Goal: Task Accomplishment & Management: Use online tool/utility

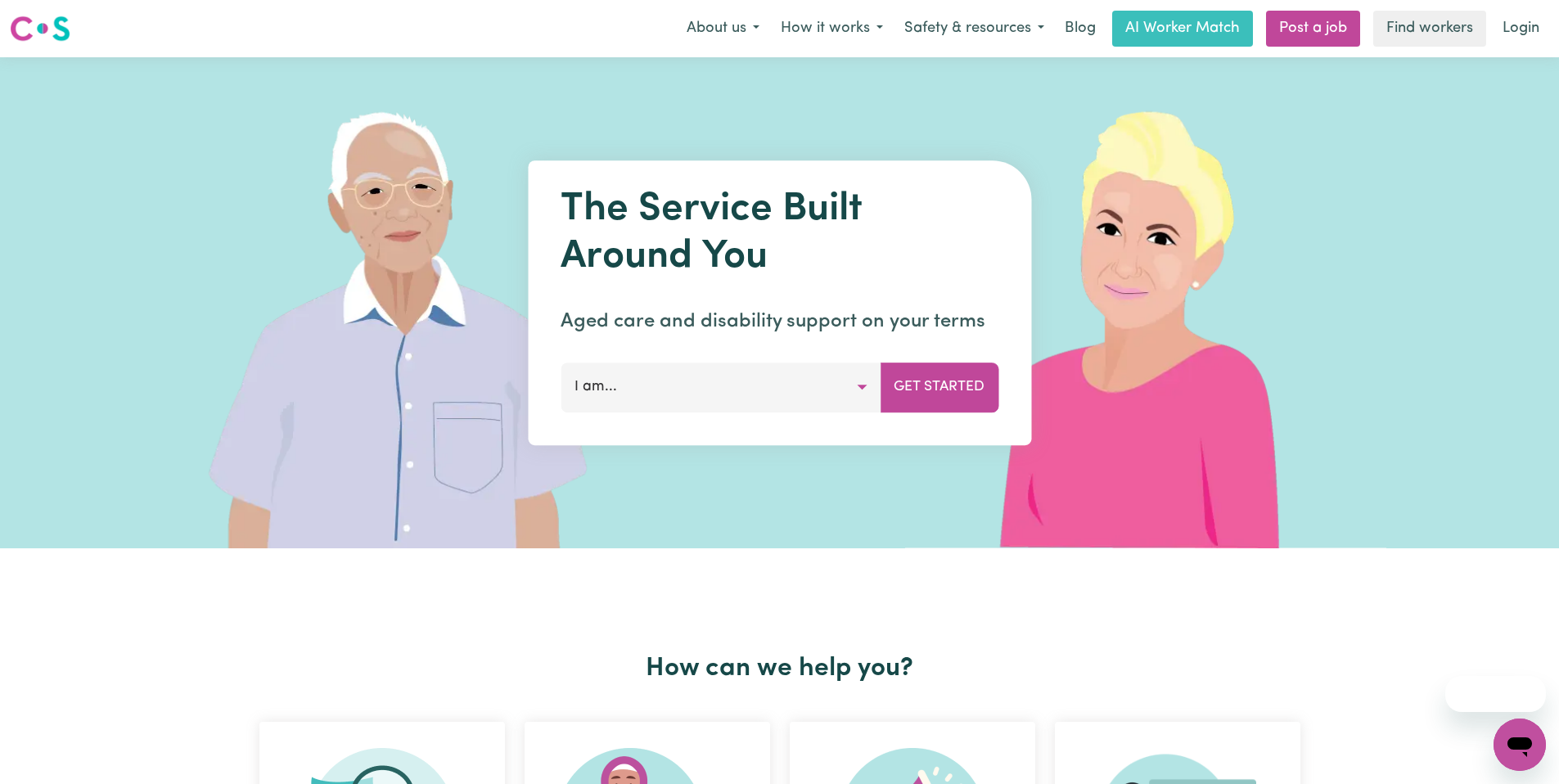
click at [822, 381] on button "I am..." at bounding box center [720, 387] width 320 height 49
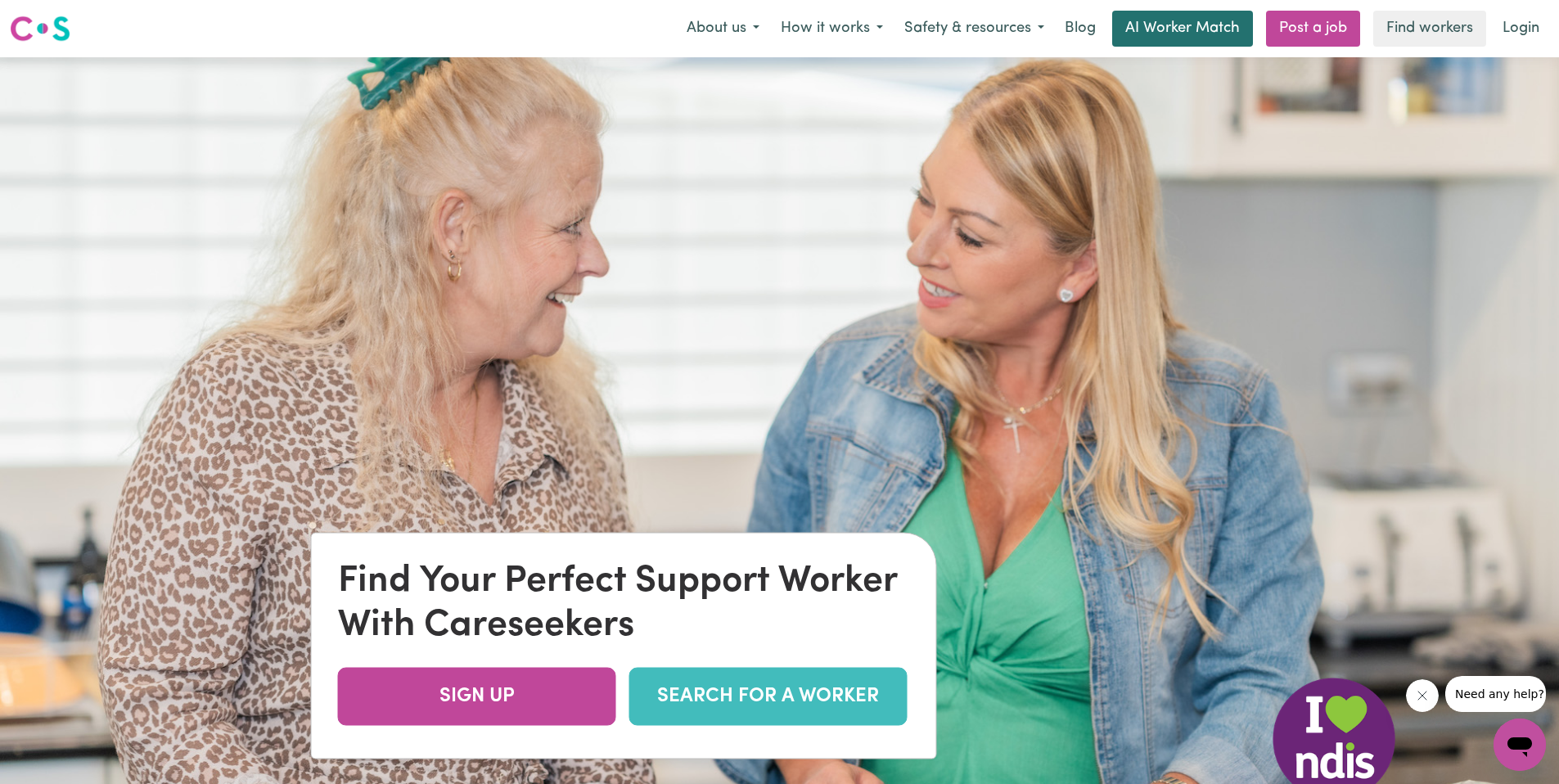
click at [1192, 36] on link "AI Worker Match" at bounding box center [1182, 28] width 140 height 36
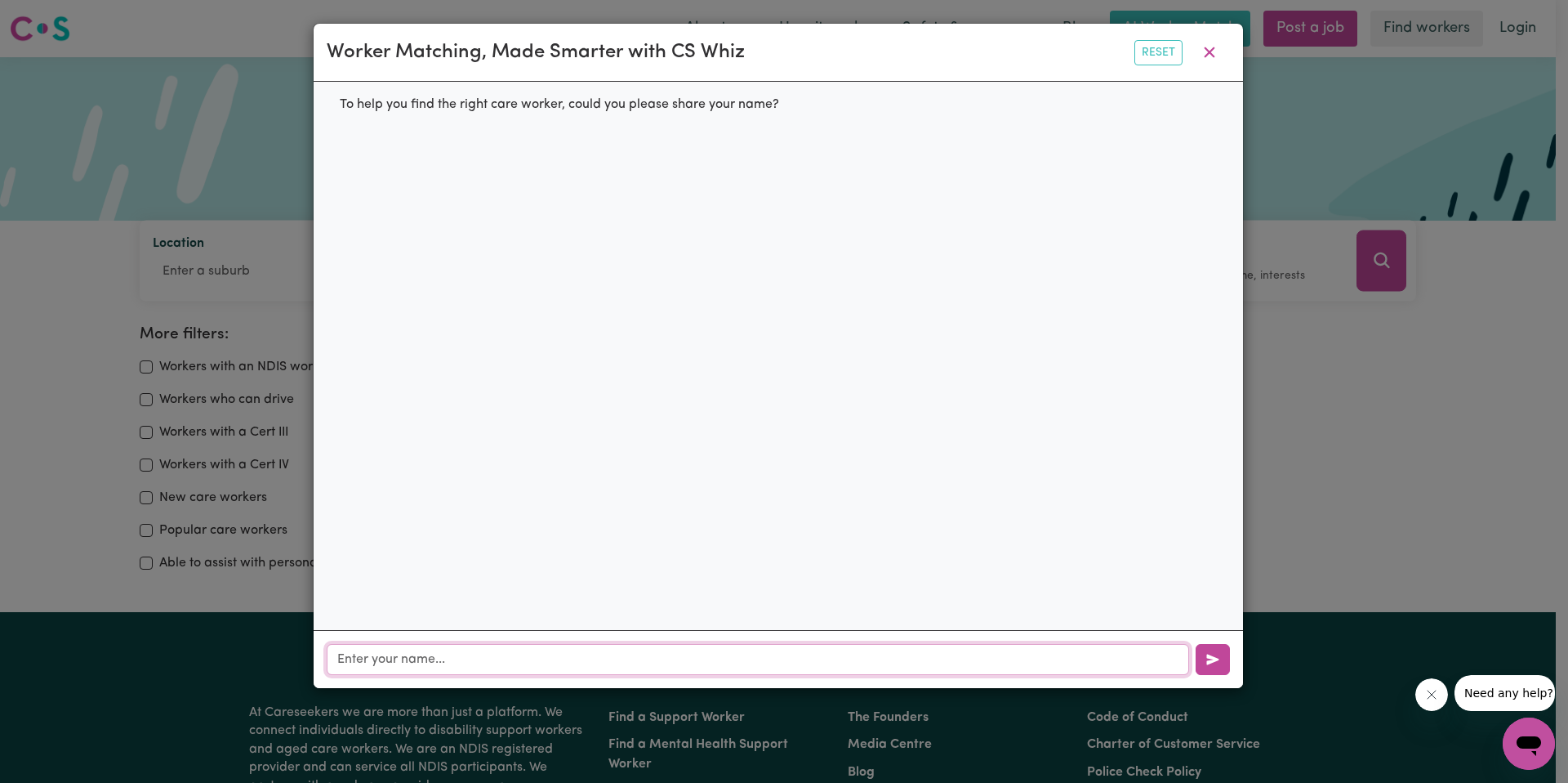
click at [500, 653] on input "text" at bounding box center [757, 659] width 863 height 31
type input "carer"
click at [1214, 50] on icon "button" at bounding box center [1209, 52] width 20 height 20
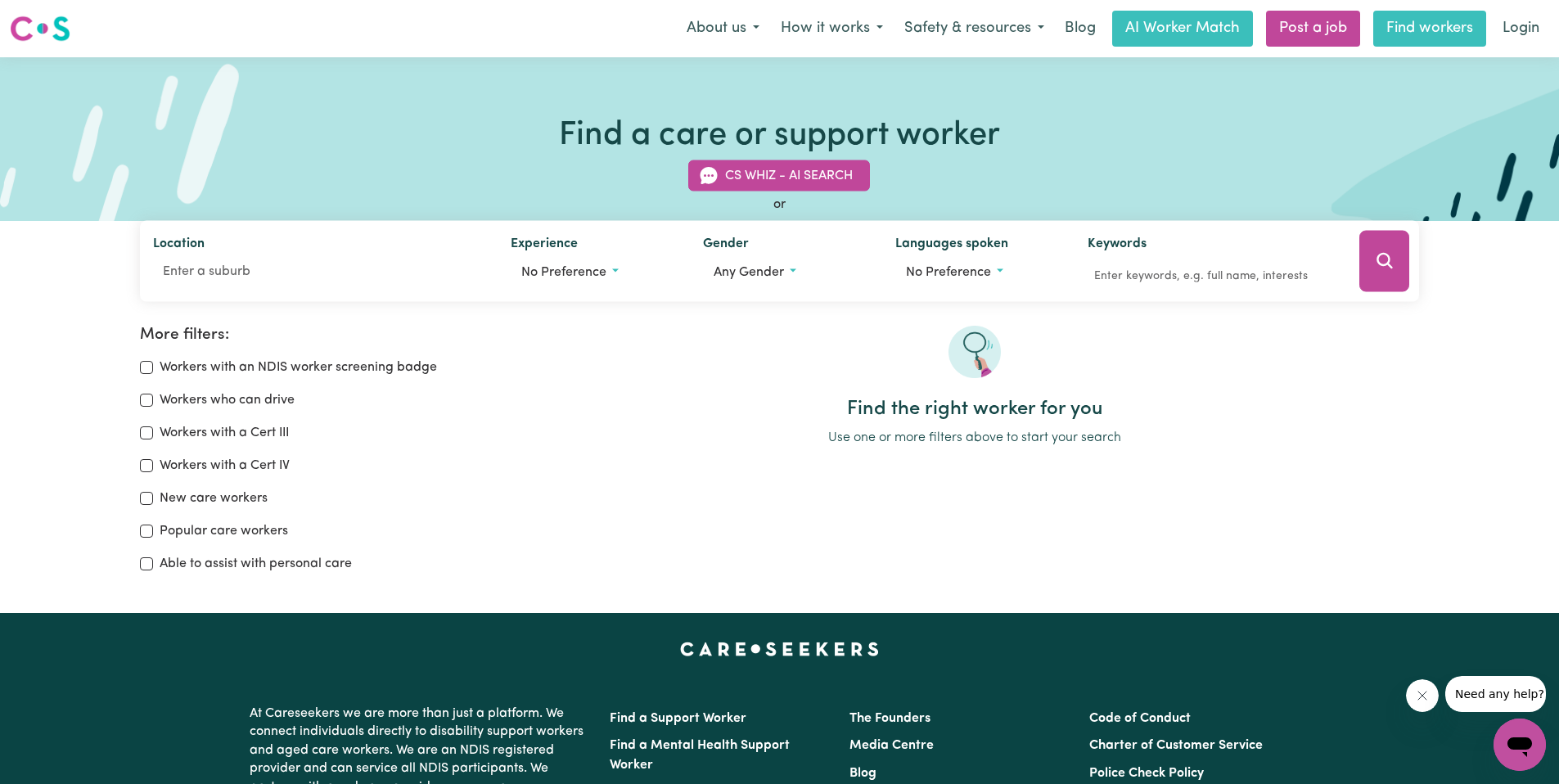
click at [1424, 31] on link "Find workers" at bounding box center [1430, 28] width 113 height 36
click at [715, 25] on button "About us" at bounding box center [723, 28] width 95 height 34
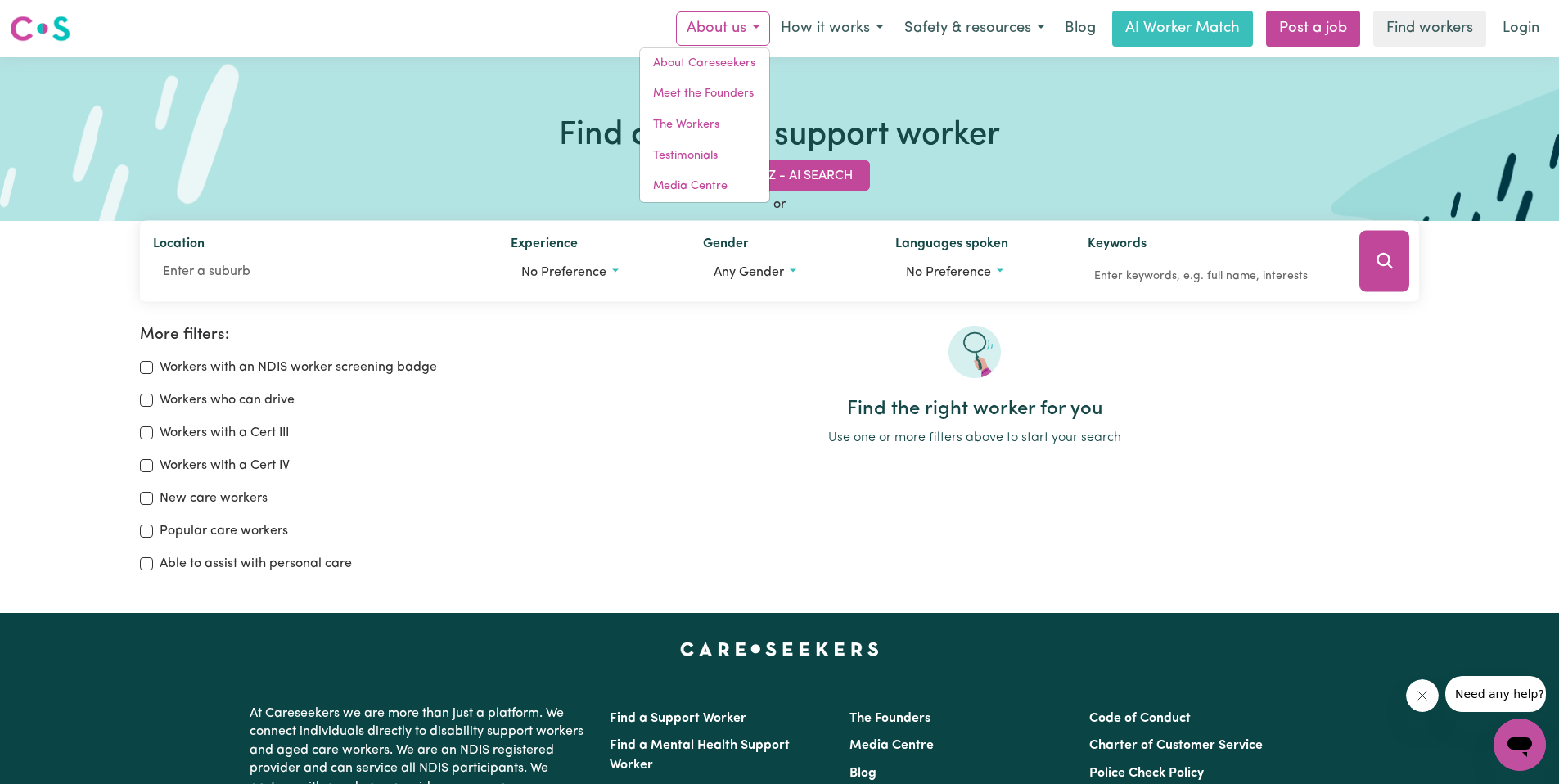
click at [735, 31] on button "About us" at bounding box center [723, 28] width 95 height 34
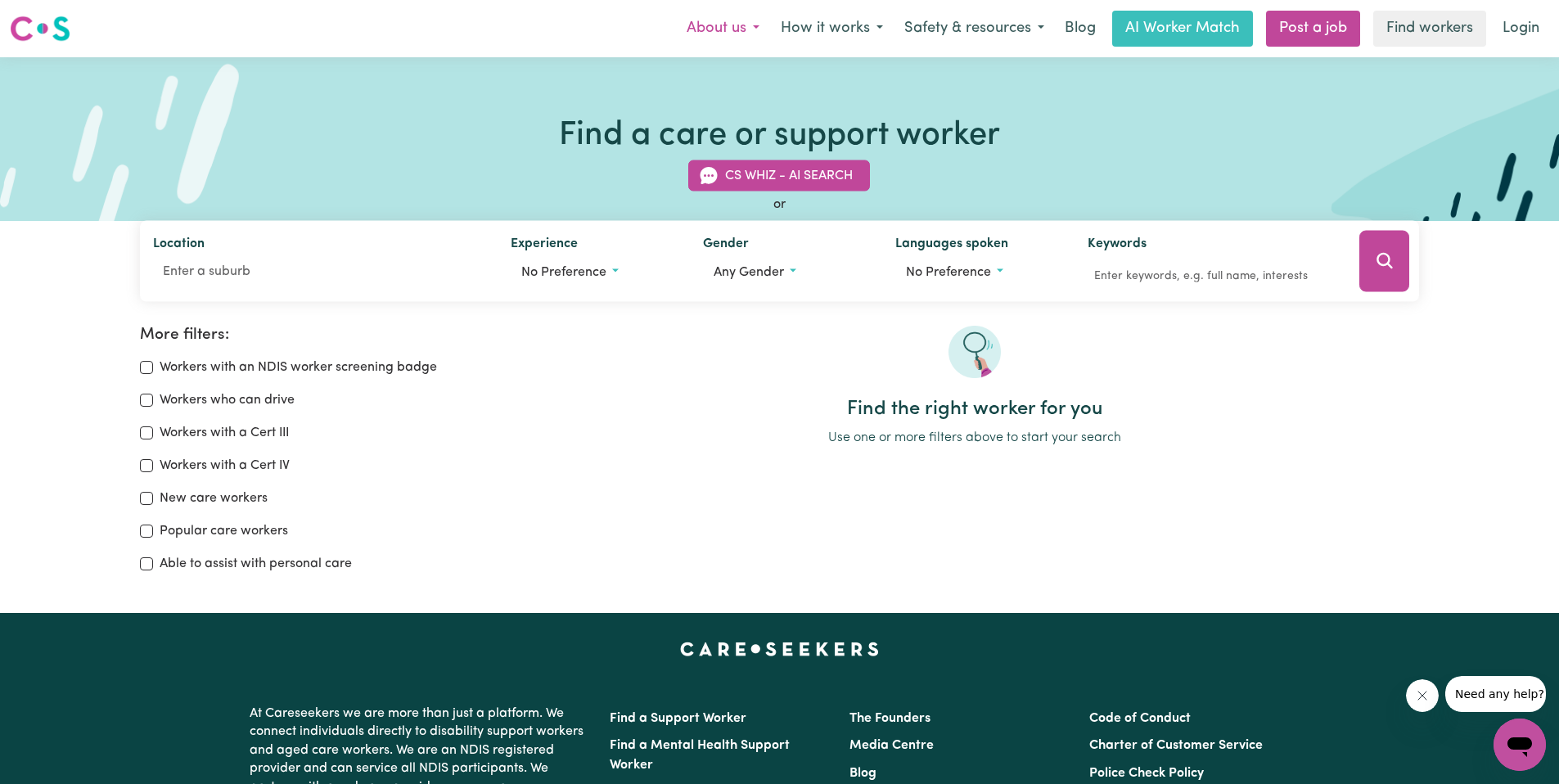
click at [734, 31] on button "About us" at bounding box center [723, 28] width 95 height 34
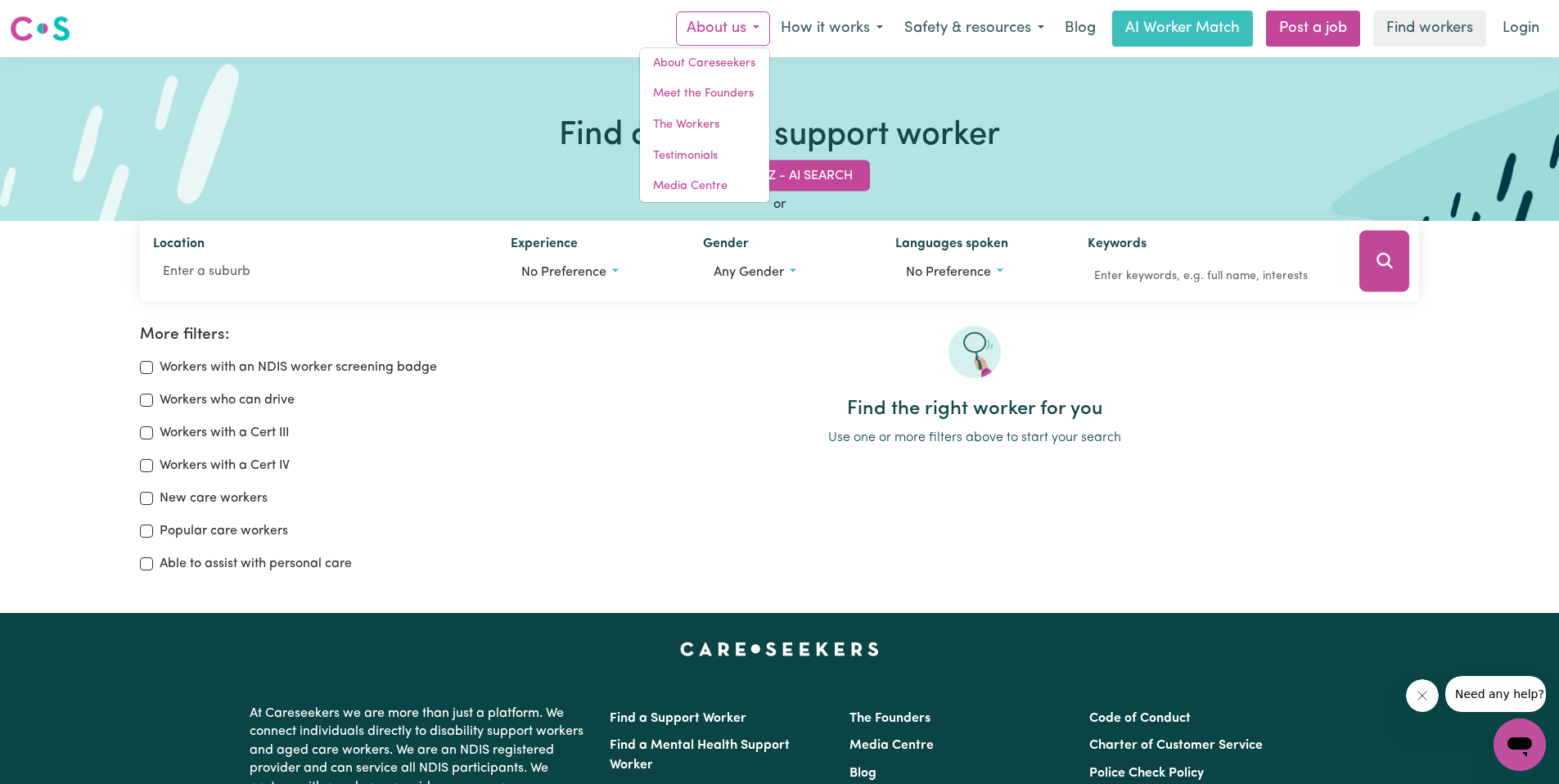
click at [61, 31] on img at bounding box center [40, 28] width 60 height 30
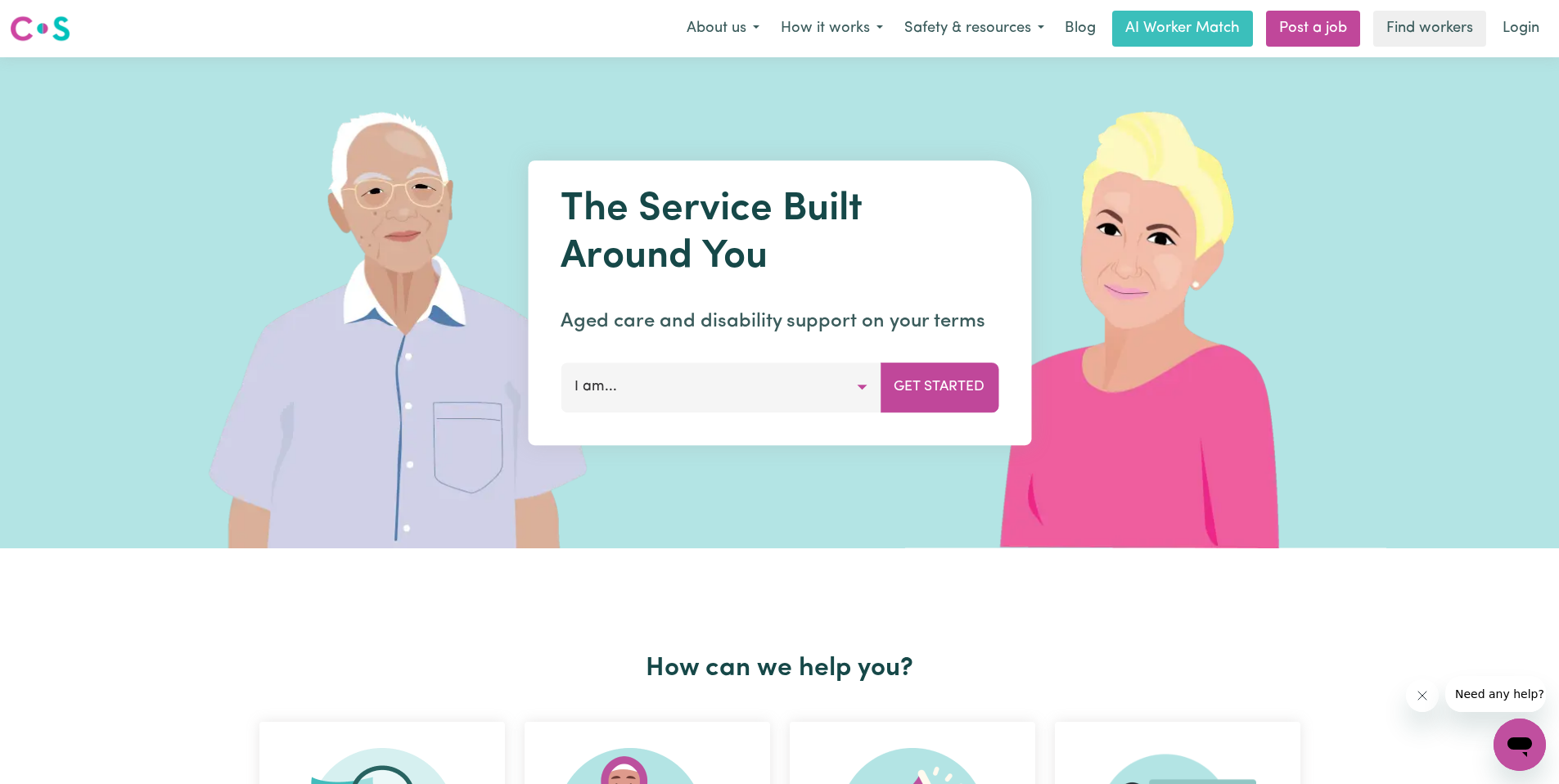
click at [703, 392] on button "I am..." at bounding box center [720, 387] width 320 height 49
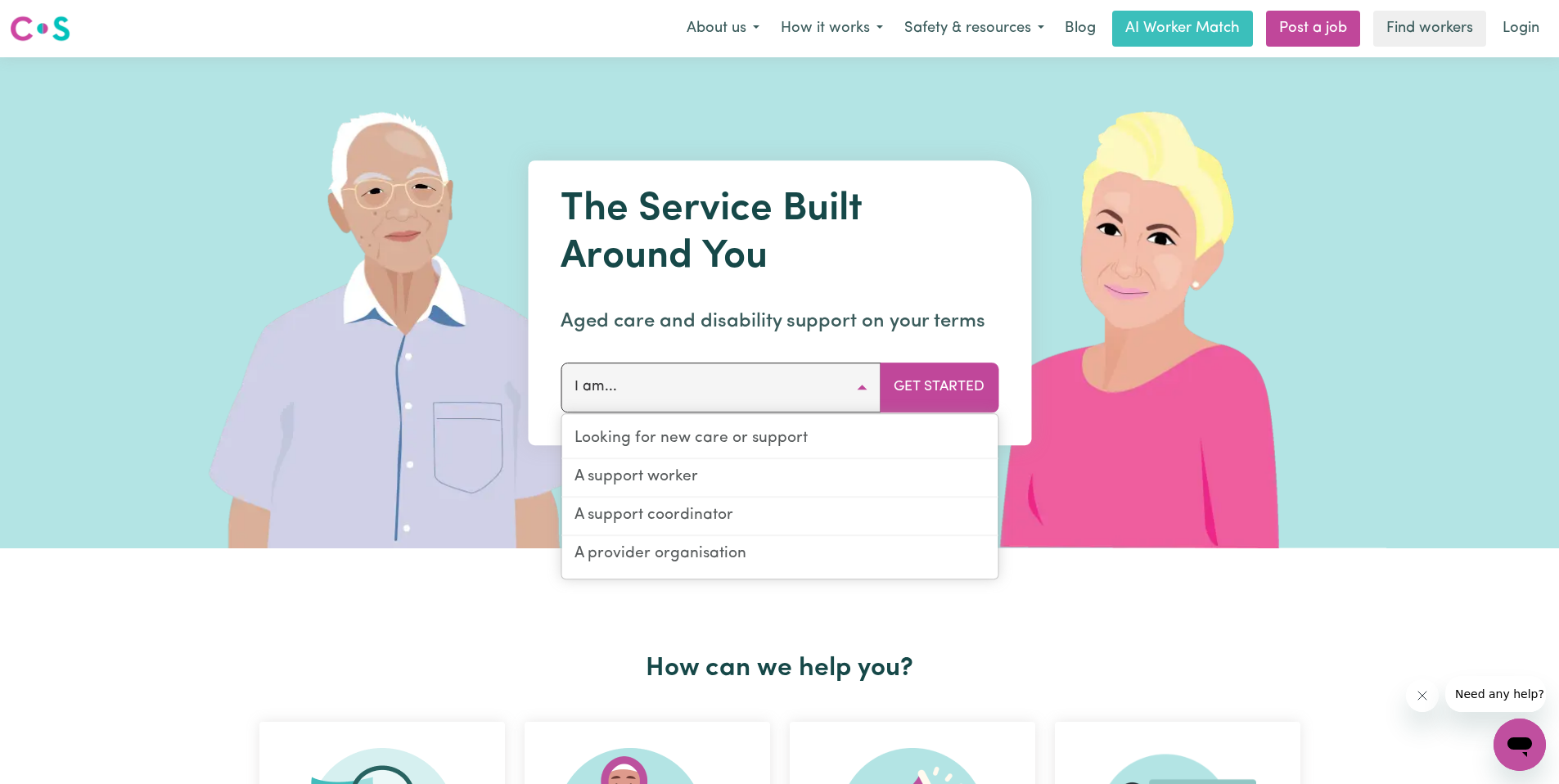
click at [1353, 136] on img at bounding box center [1149, 302] width 488 height 491
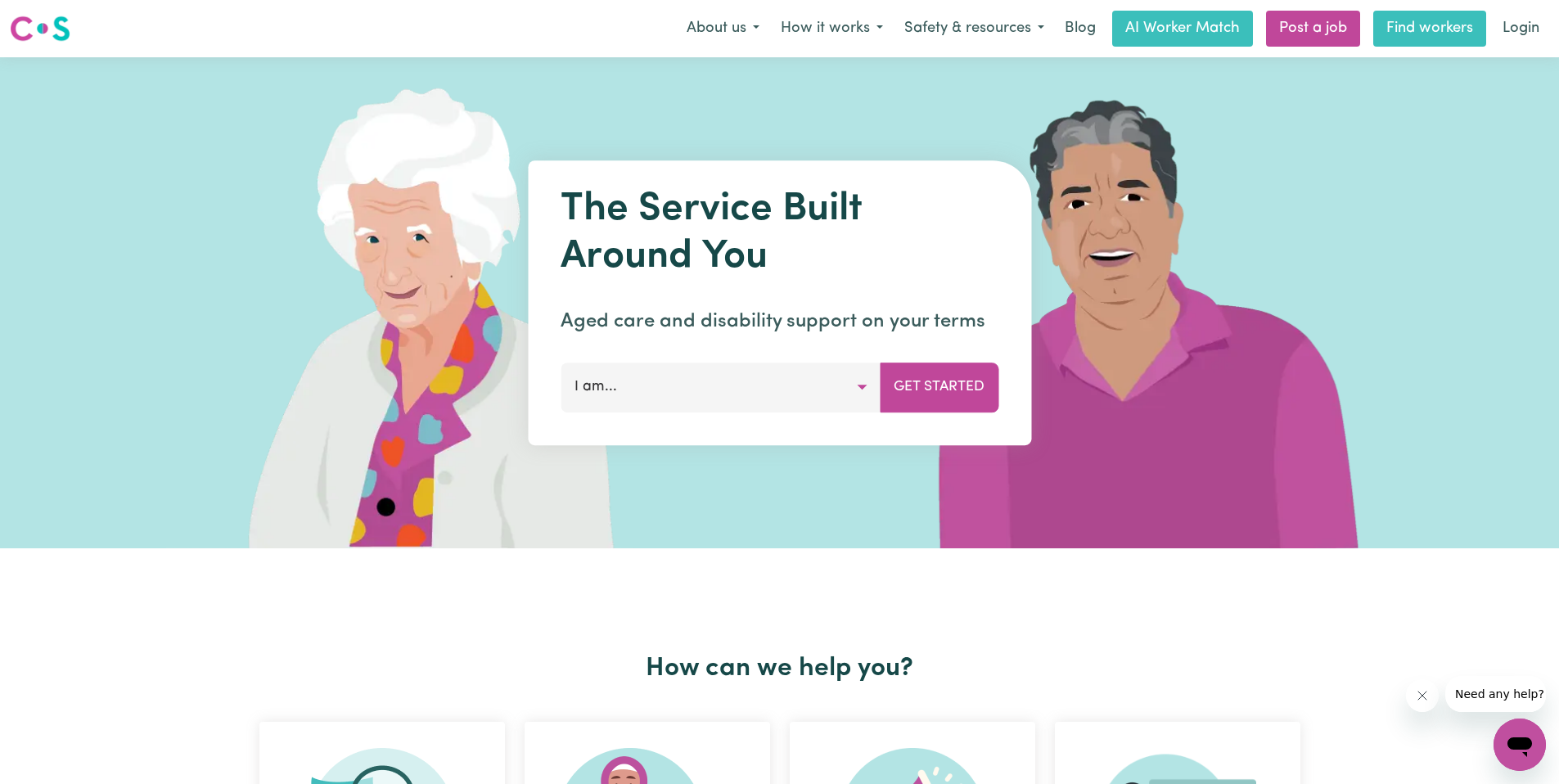
click at [1432, 29] on link "Find workers" at bounding box center [1430, 28] width 113 height 36
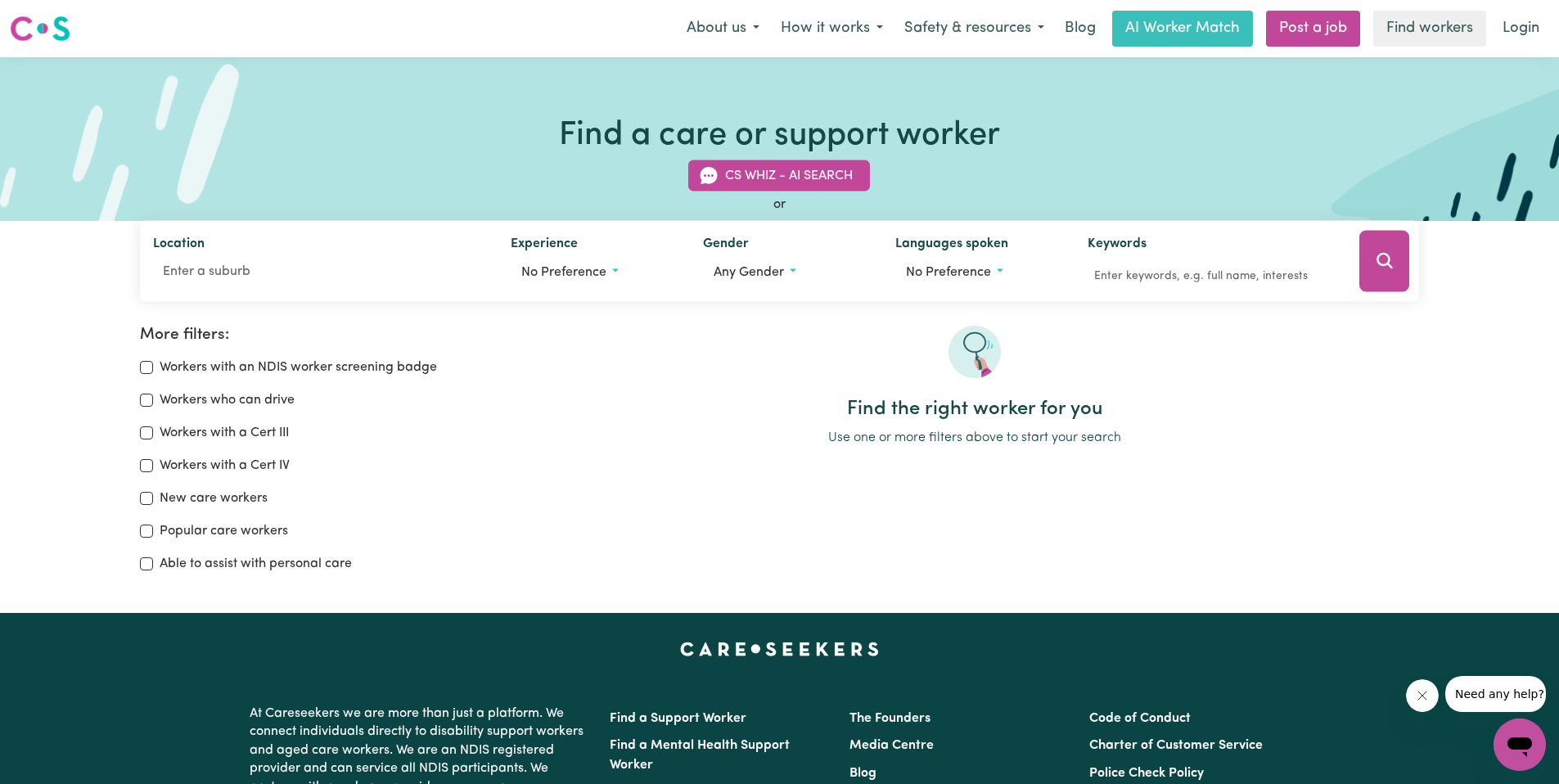
click at [281, 368] on label "Workers with an NDIS worker screening badge" at bounding box center [298, 367] width 278 height 20
click at [153, 368] on input "Workers with an NDIS worker screening badge" at bounding box center [146, 367] width 13 height 13
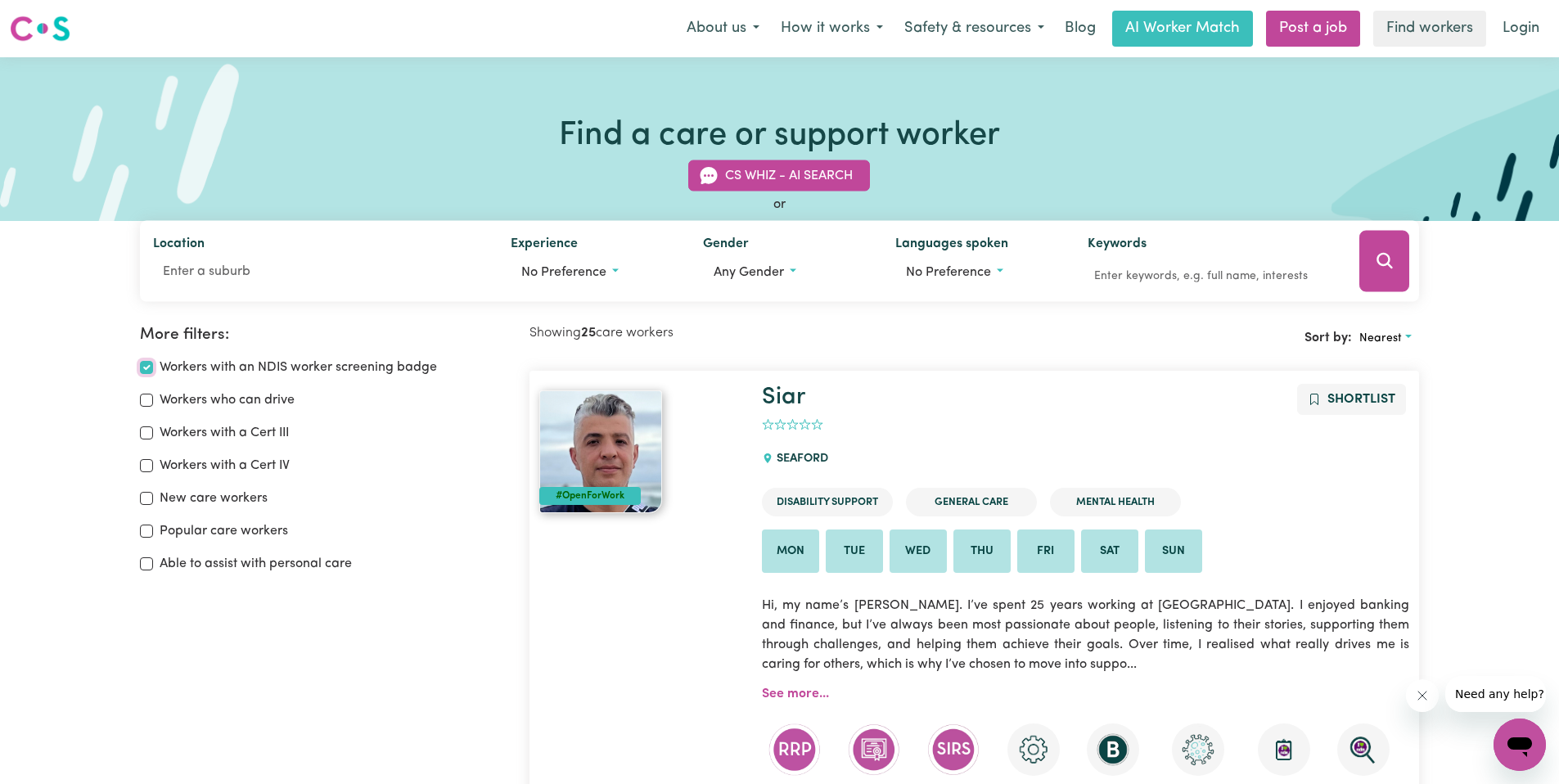
click at [146, 363] on input "Workers with an NDIS worker screening badge" at bounding box center [146, 367] width 13 height 13
checkbox input "false"
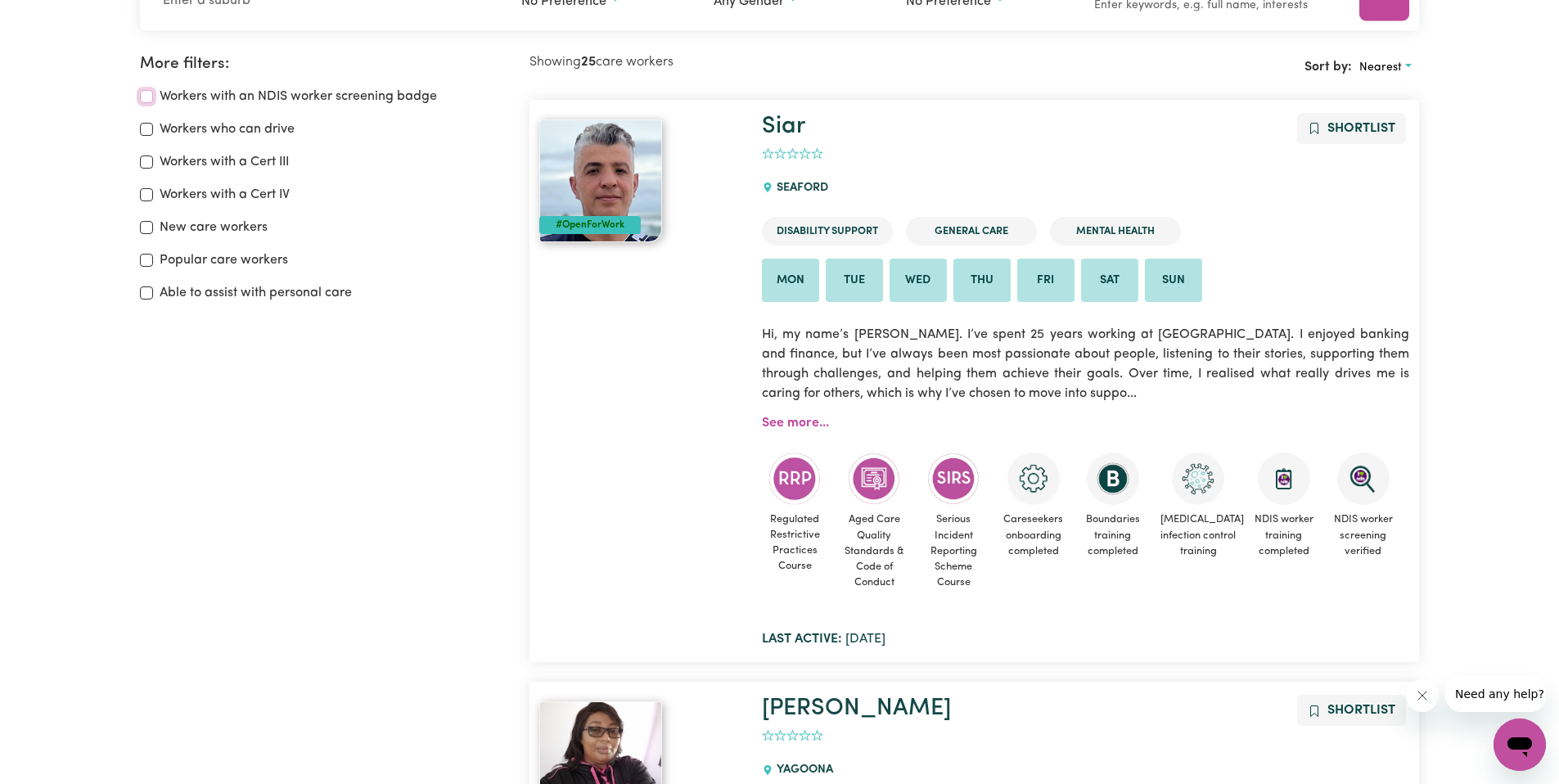
scroll to position [273, 0]
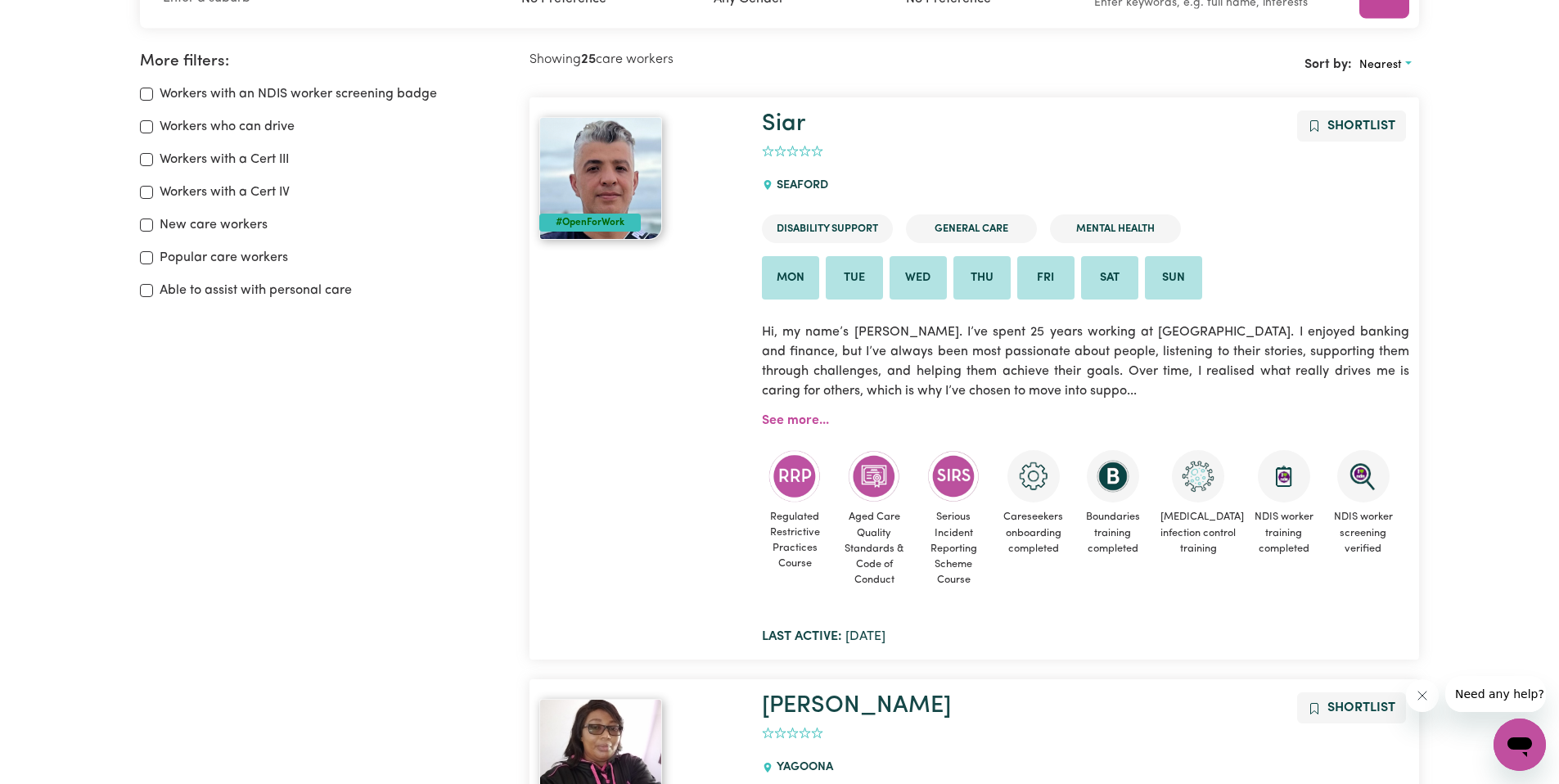
click at [190, 156] on label "Workers with a Cert III" at bounding box center [224, 159] width 129 height 20
click at [153, 156] on input "Workers with a Cert III" at bounding box center [146, 159] width 13 height 13
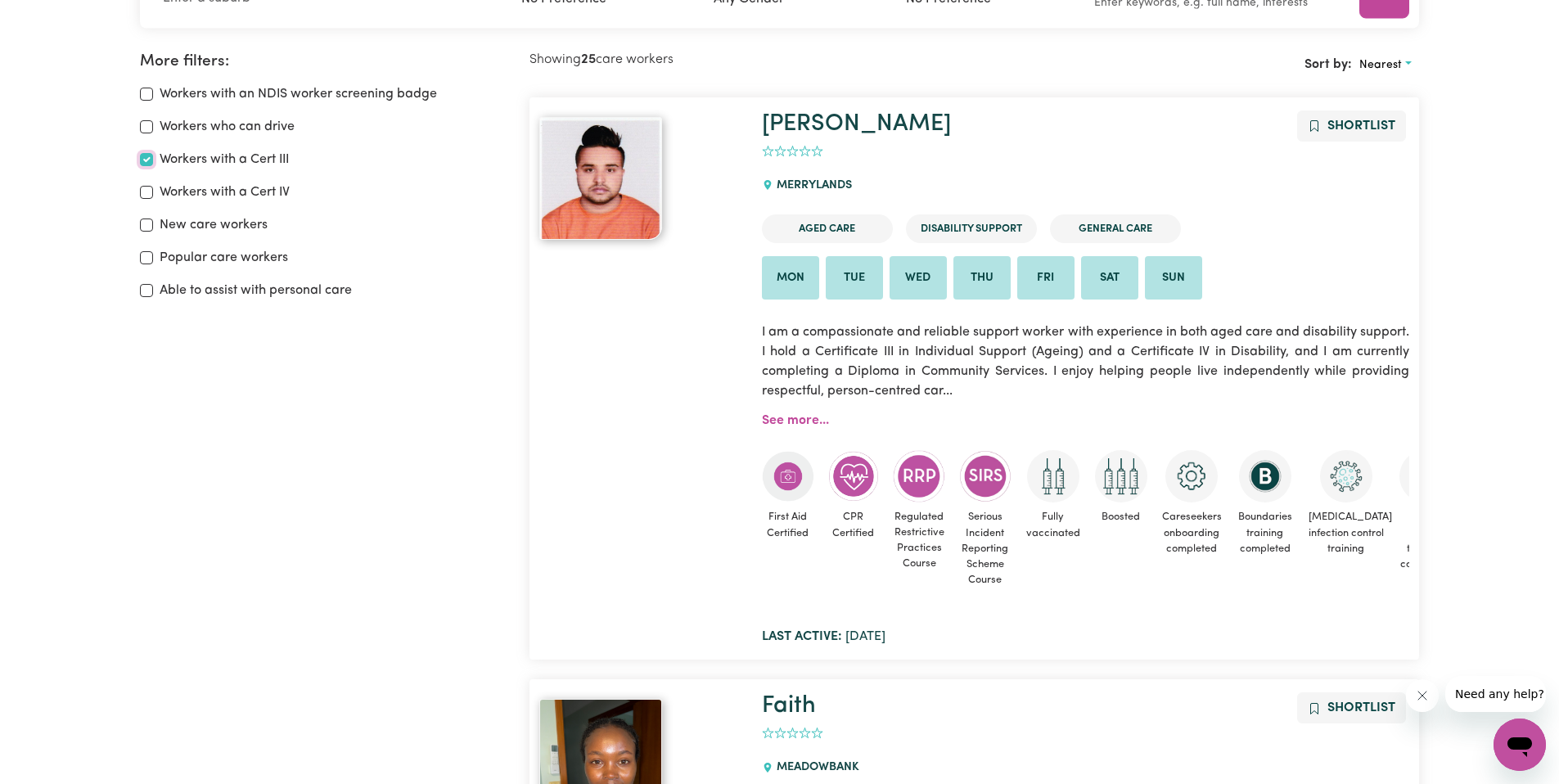
click at [148, 158] on input "Workers with a Cert III" at bounding box center [146, 159] width 13 height 13
checkbox input "false"
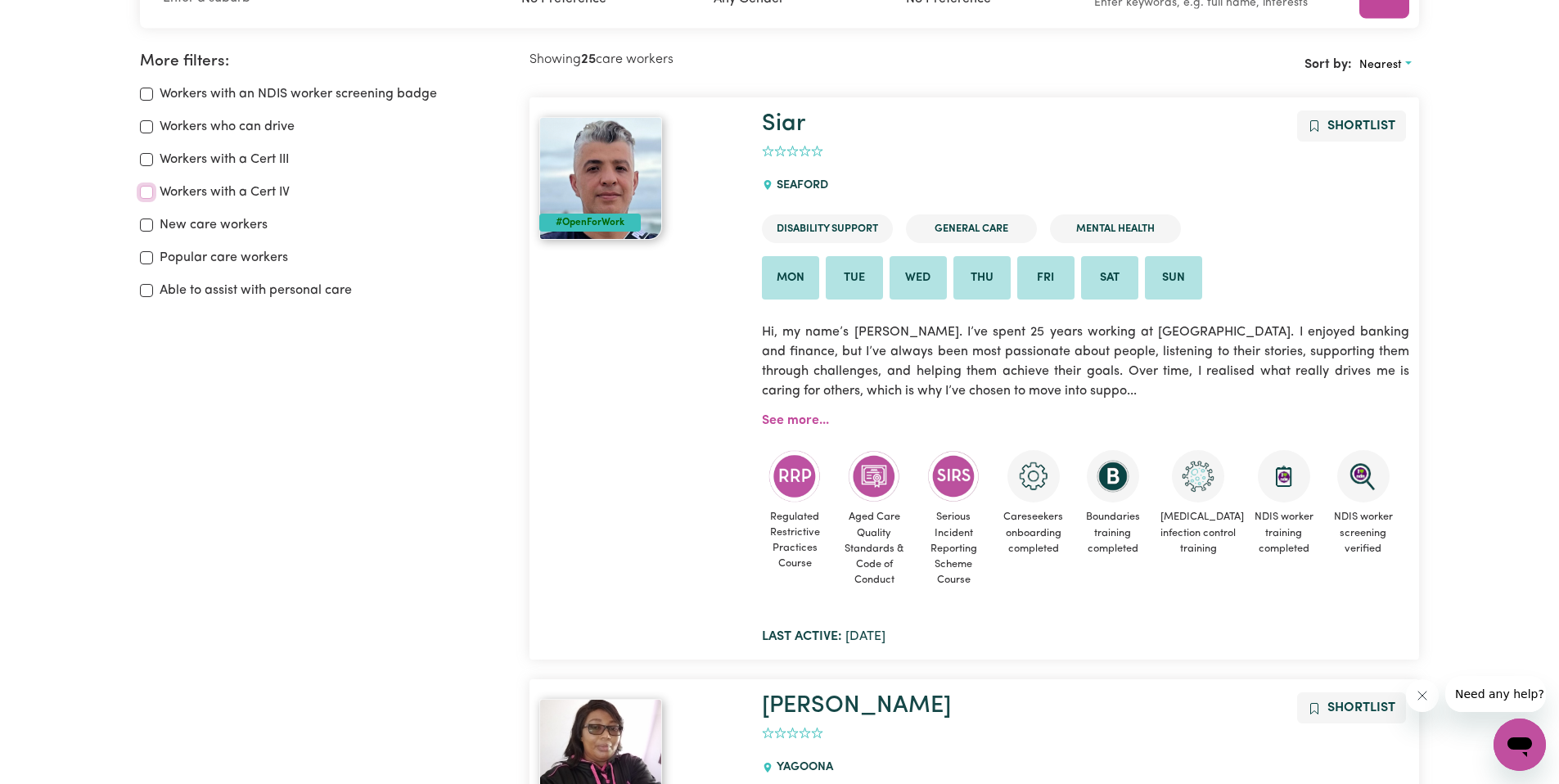
click at [146, 197] on input "Workers with a Cert IV" at bounding box center [146, 192] width 13 height 13
checkbox input "true"
click at [146, 158] on input "Workers with a Cert III" at bounding box center [146, 159] width 13 height 13
checkbox input "true"
click at [149, 190] on input "Workers with a Cert IV" at bounding box center [146, 192] width 13 height 13
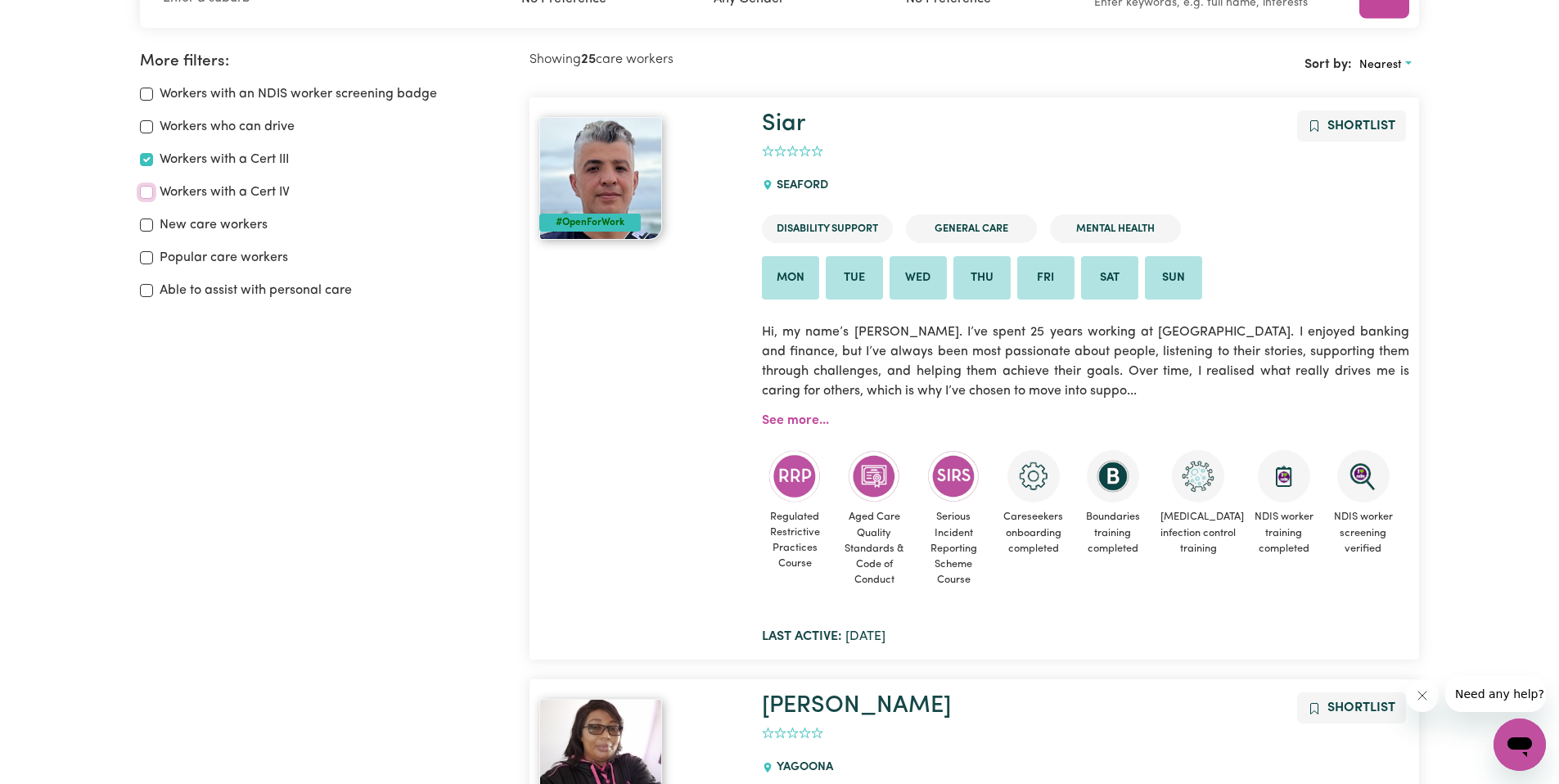
checkbox input "false"
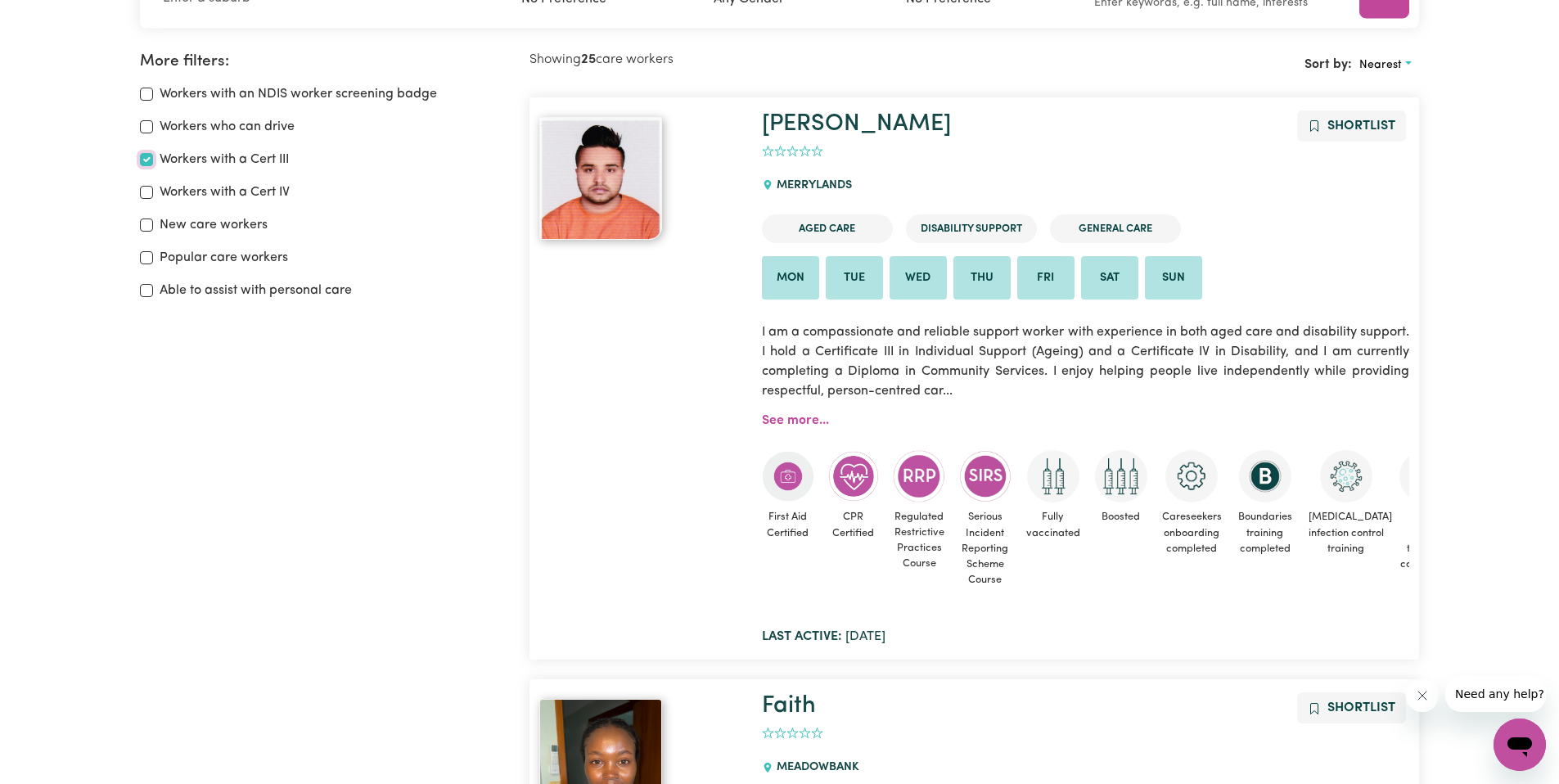
click at [147, 162] on input "Workers with a Cert III" at bounding box center [146, 159] width 13 height 13
checkbox input "false"
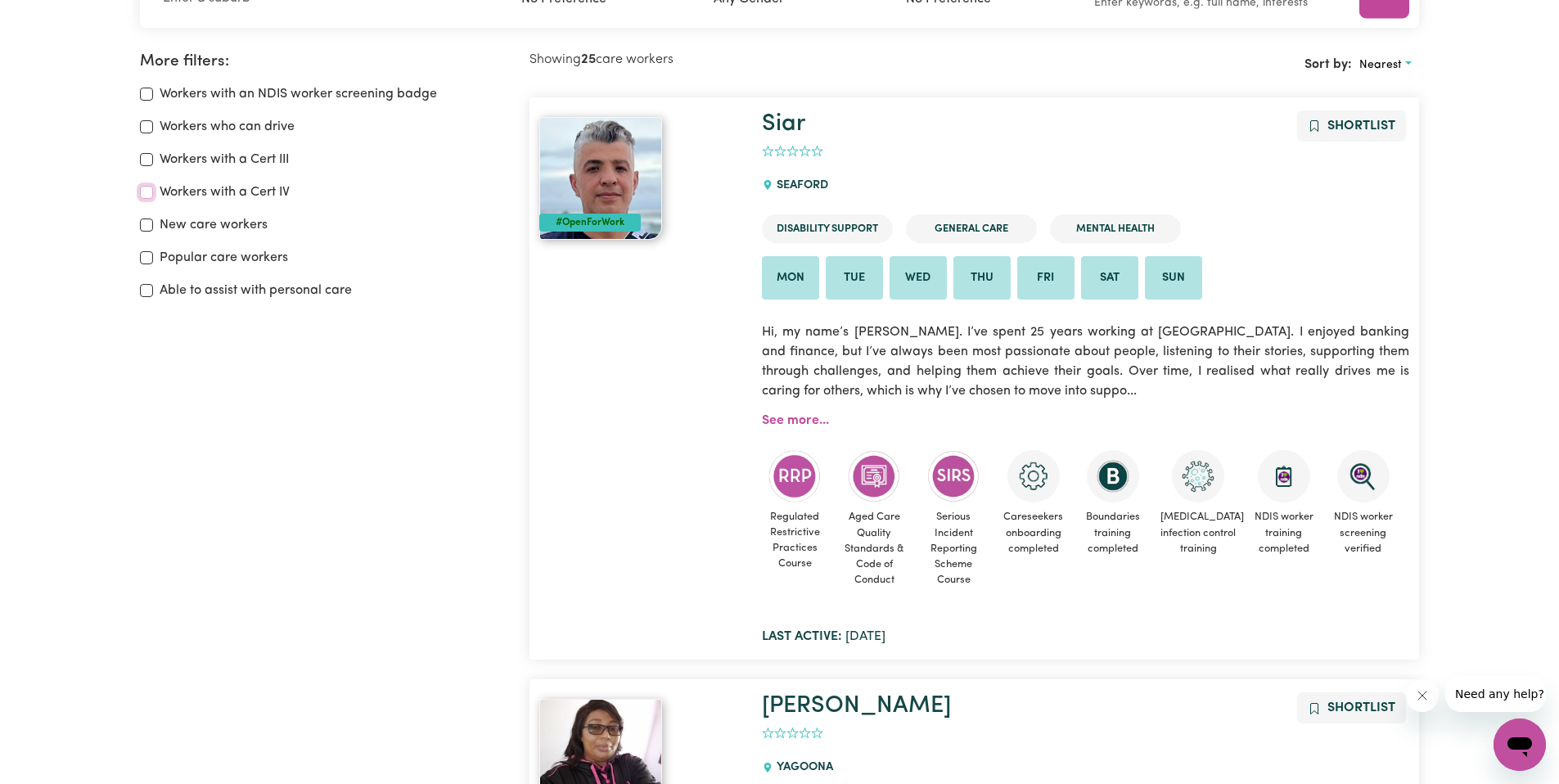
click at [147, 193] on input "Workers with a Cert IV" at bounding box center [146, 192] width 13 height 13
checkbox input "true"
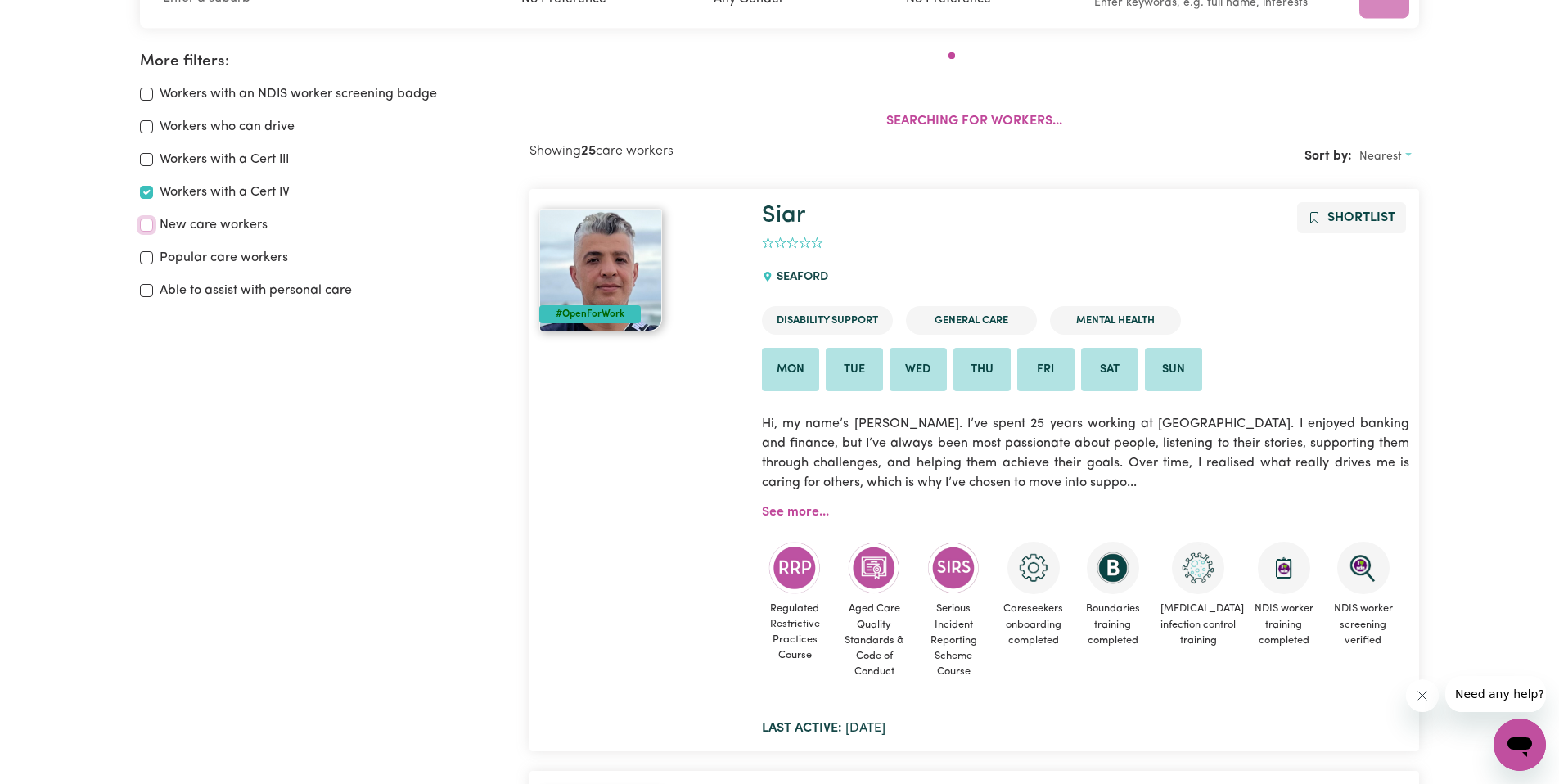
click at [145, 226] on input "New care workers" at bounding box center [146, 225] width 13 height 13
checkbox input "true"
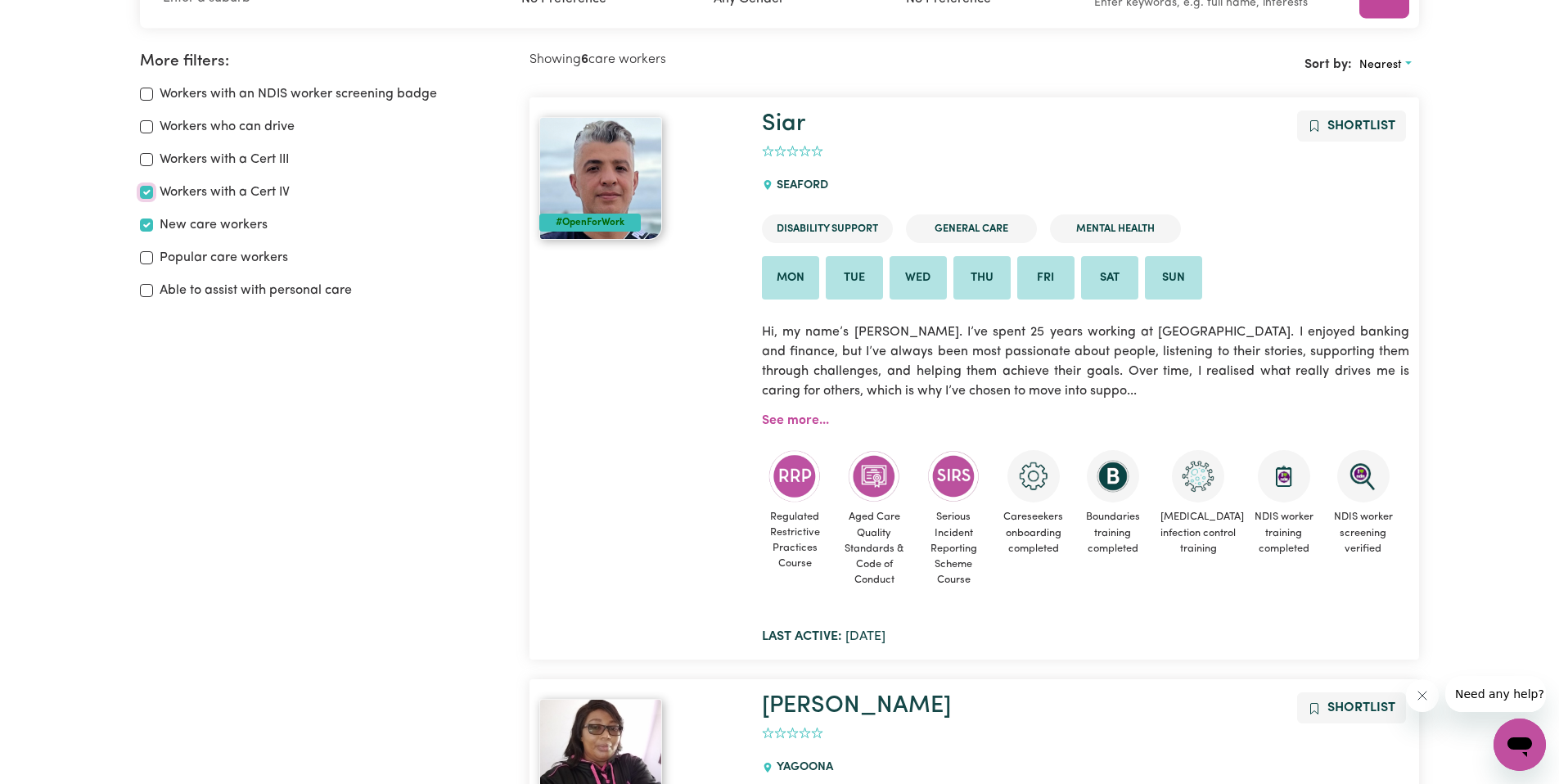
click at [146, 186] on input "Workers with a Cert IV" at bounding box center [146, 192] width 13 height 13
checkbox input "false"
click at [145, 229] on input "New care workers" at bounding box center [146, 225] width 13 height 13
checkbox input "false"
click at [146, 260] on input "Popular care workers" at bounding box center [146, 257] width 13 height 13
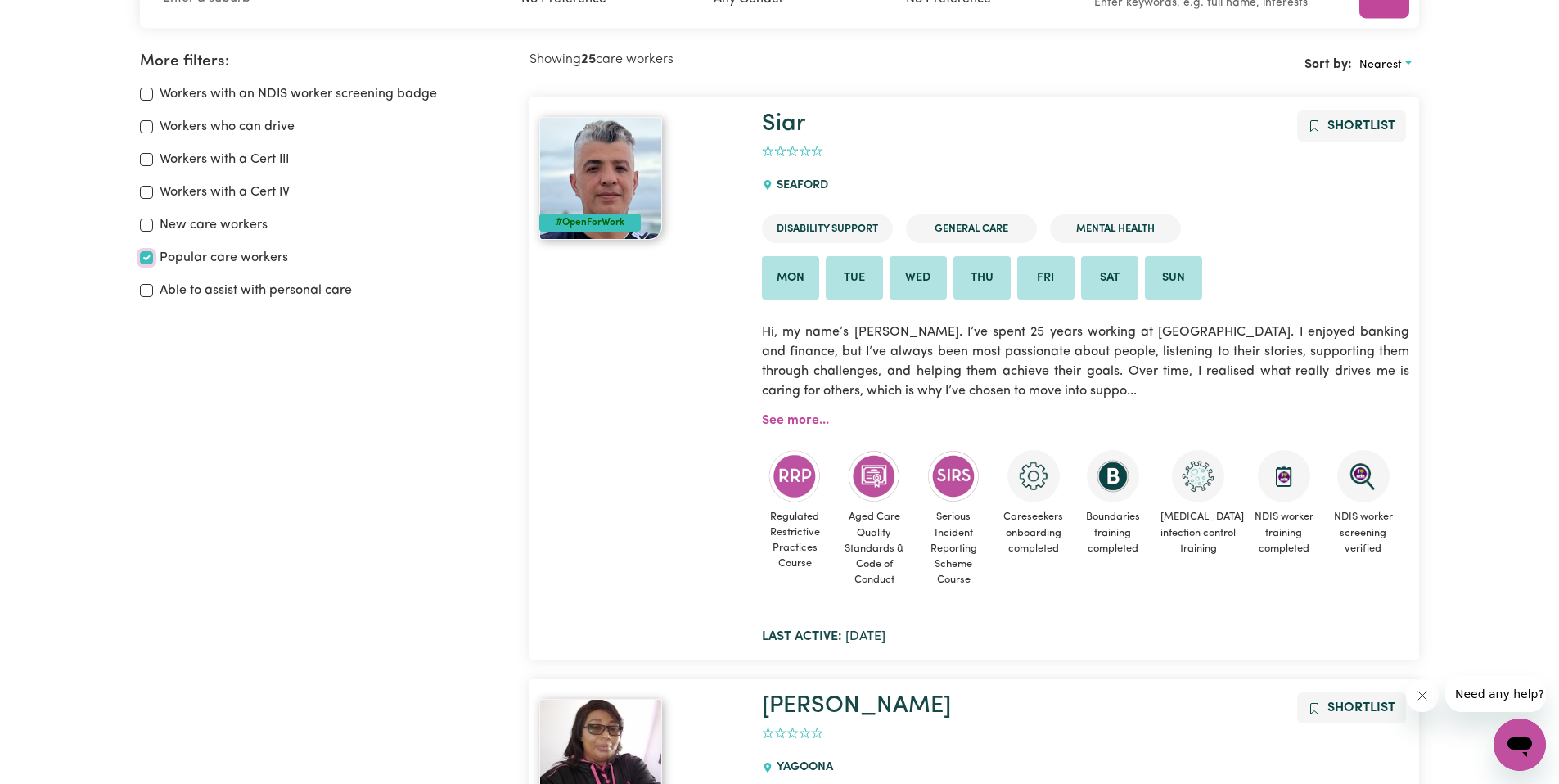
checkbox input "true"
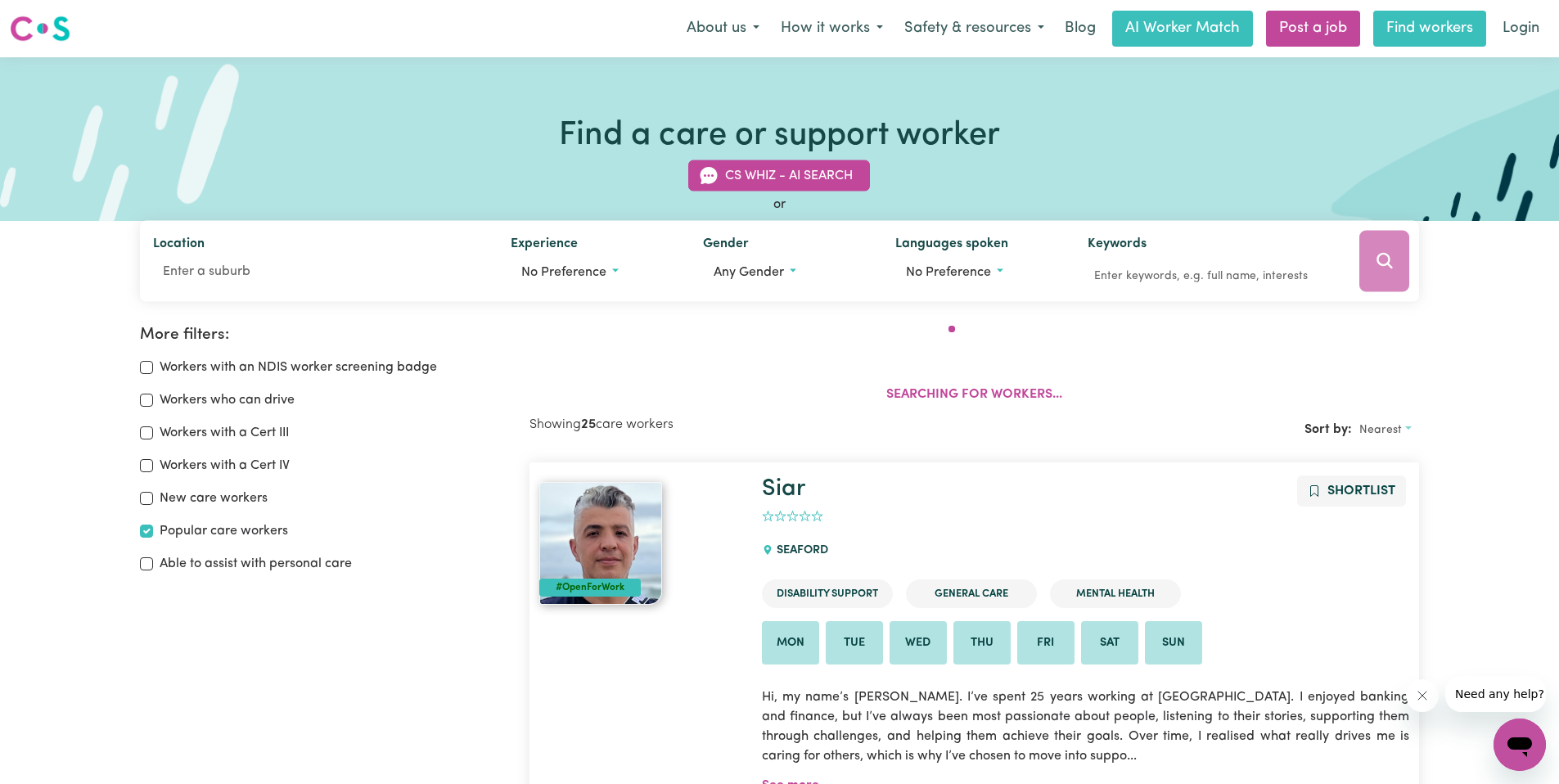
click at [1444, 26] on link "Find workers" at bounding box center [1430, 28] width 113 height 36
